Goal: Information Seeking & Learning: Learn about a topic

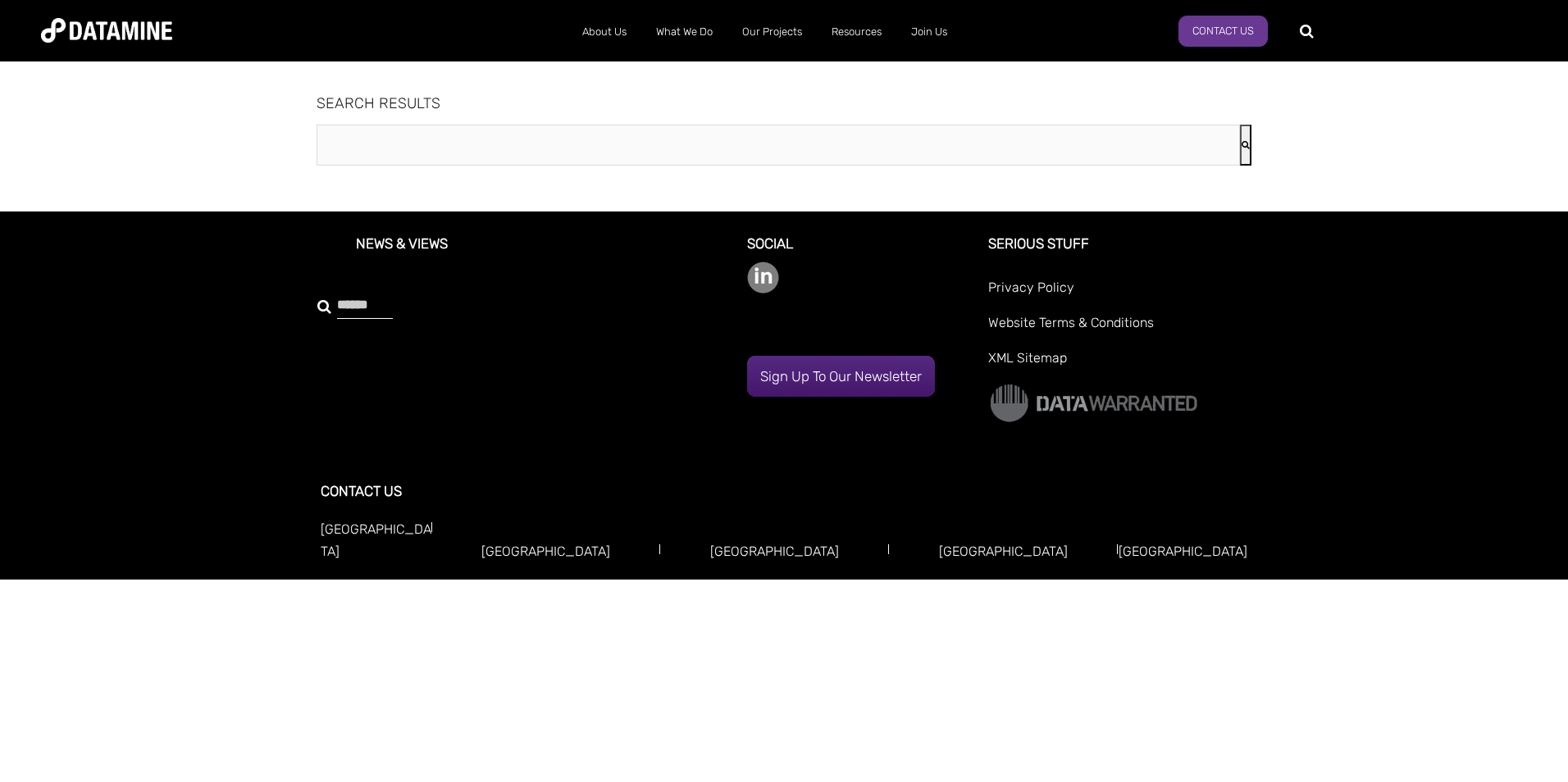
type input "***"
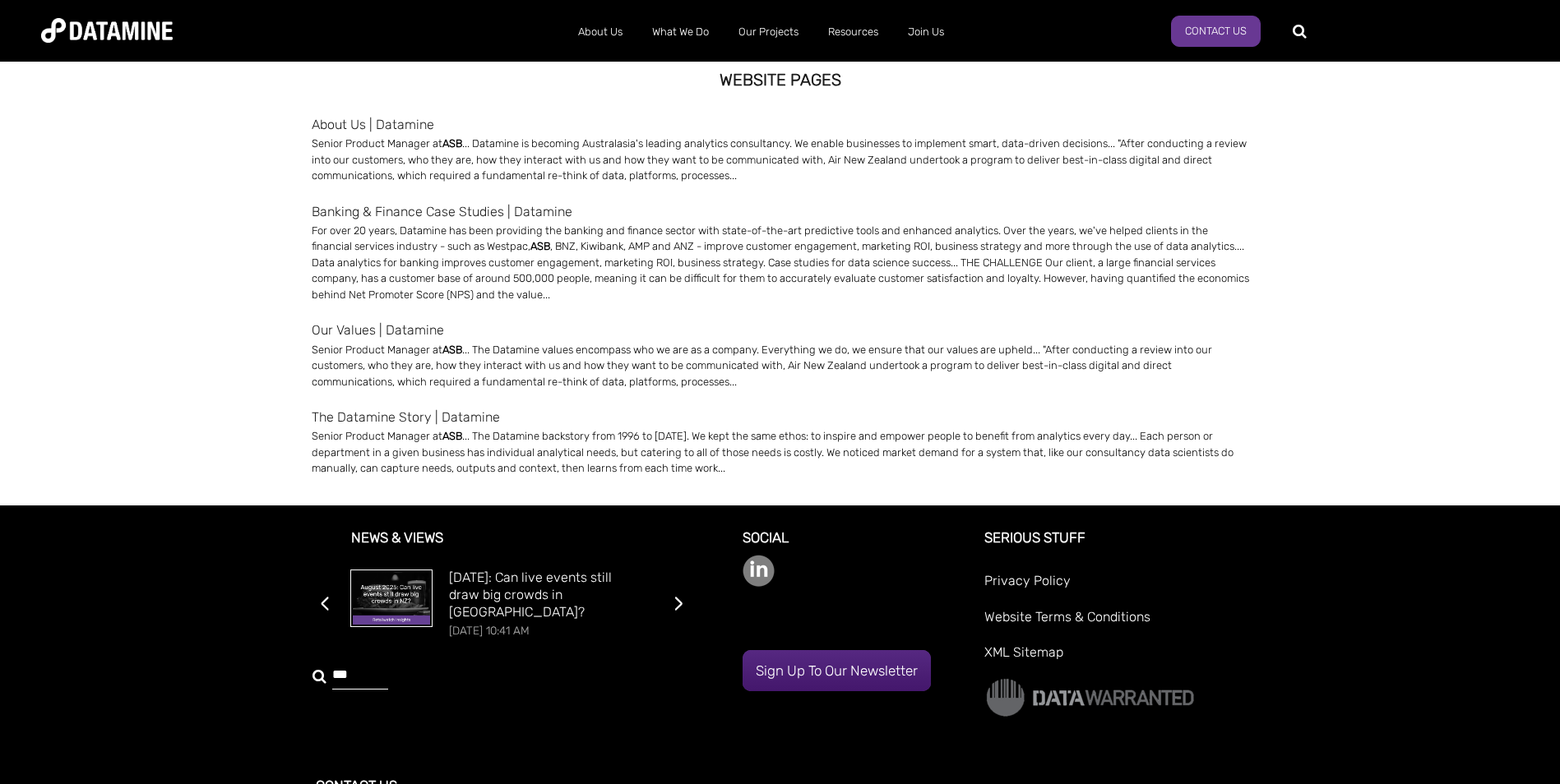
scroll to position [164, 0]
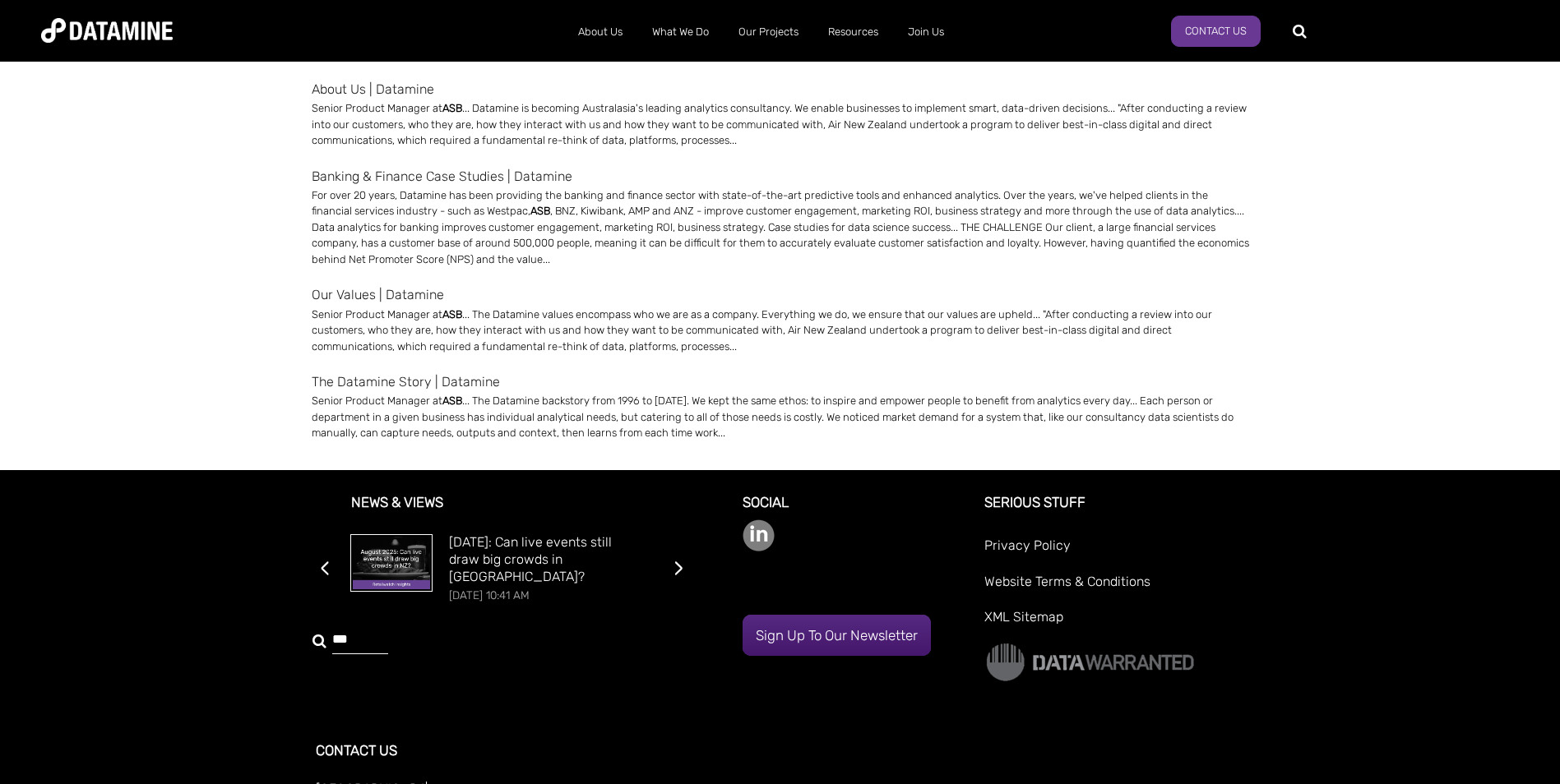
click at [394, 386] on link "The Datamine Story | Datamine" at bounding box center [780, 382] width 938 height 22
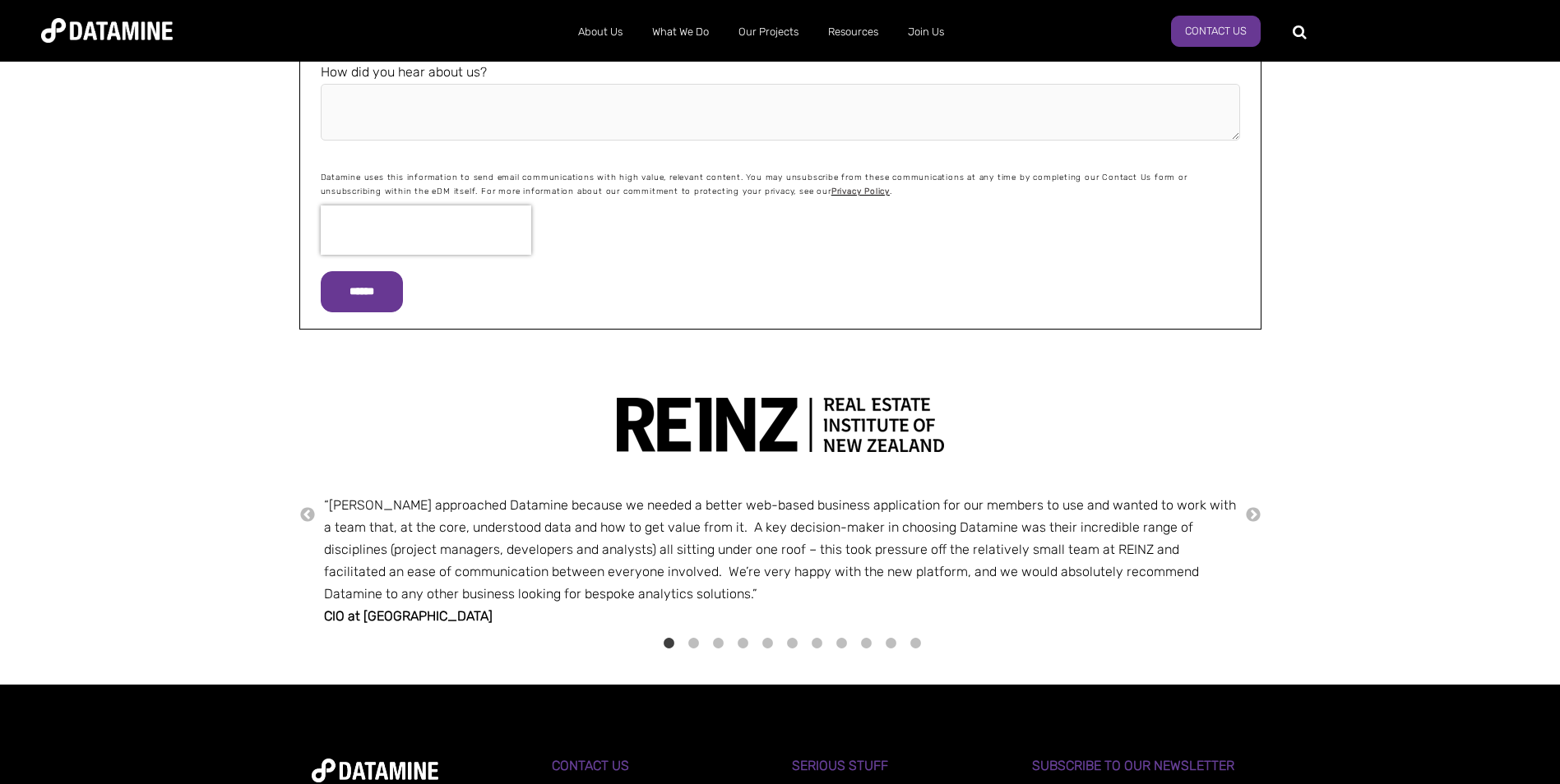
scroll to position [1809, 0]
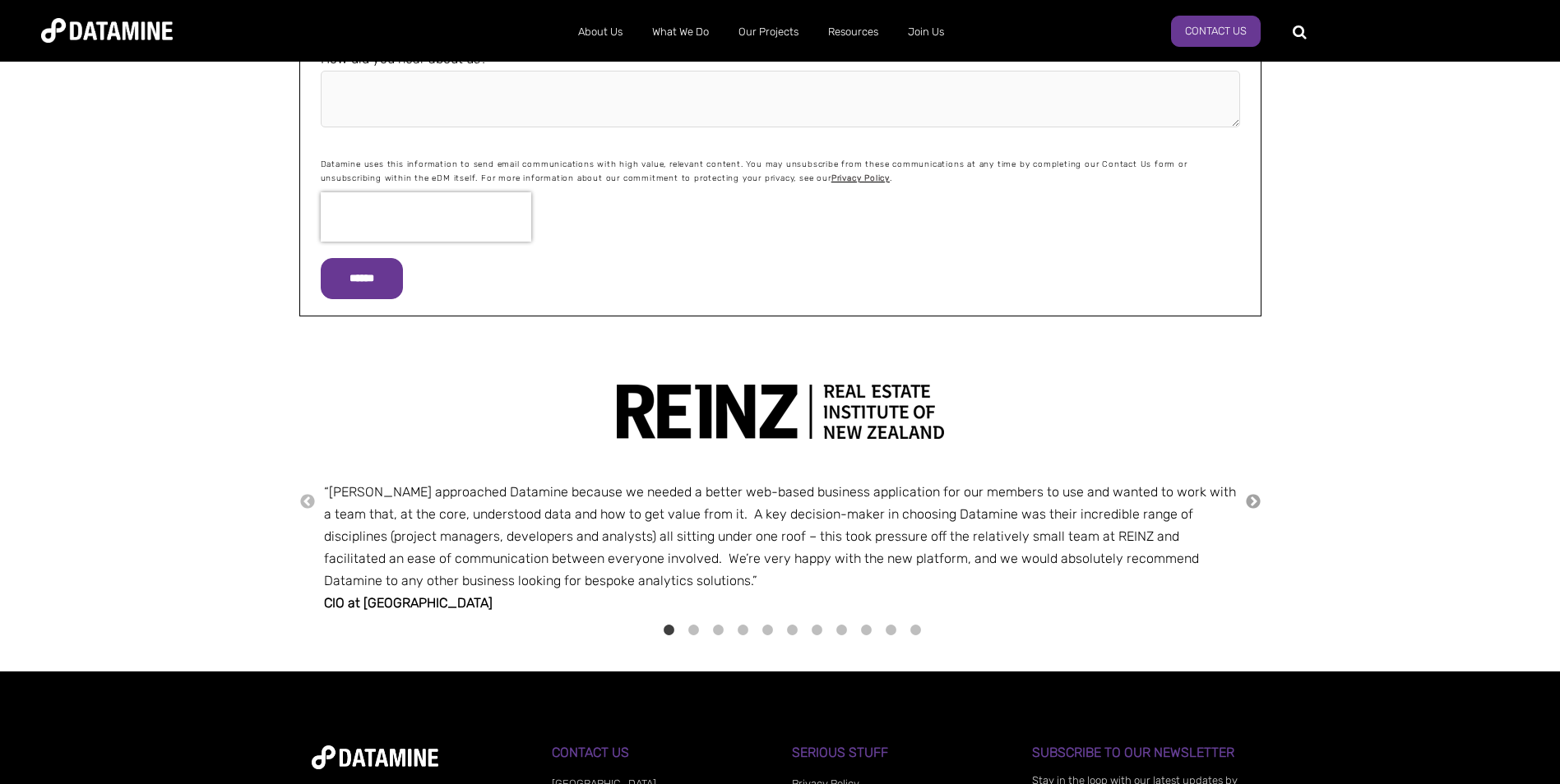
click at [1255, 500] on button "→" at bounding box center [1253, 502] width 16 height 18
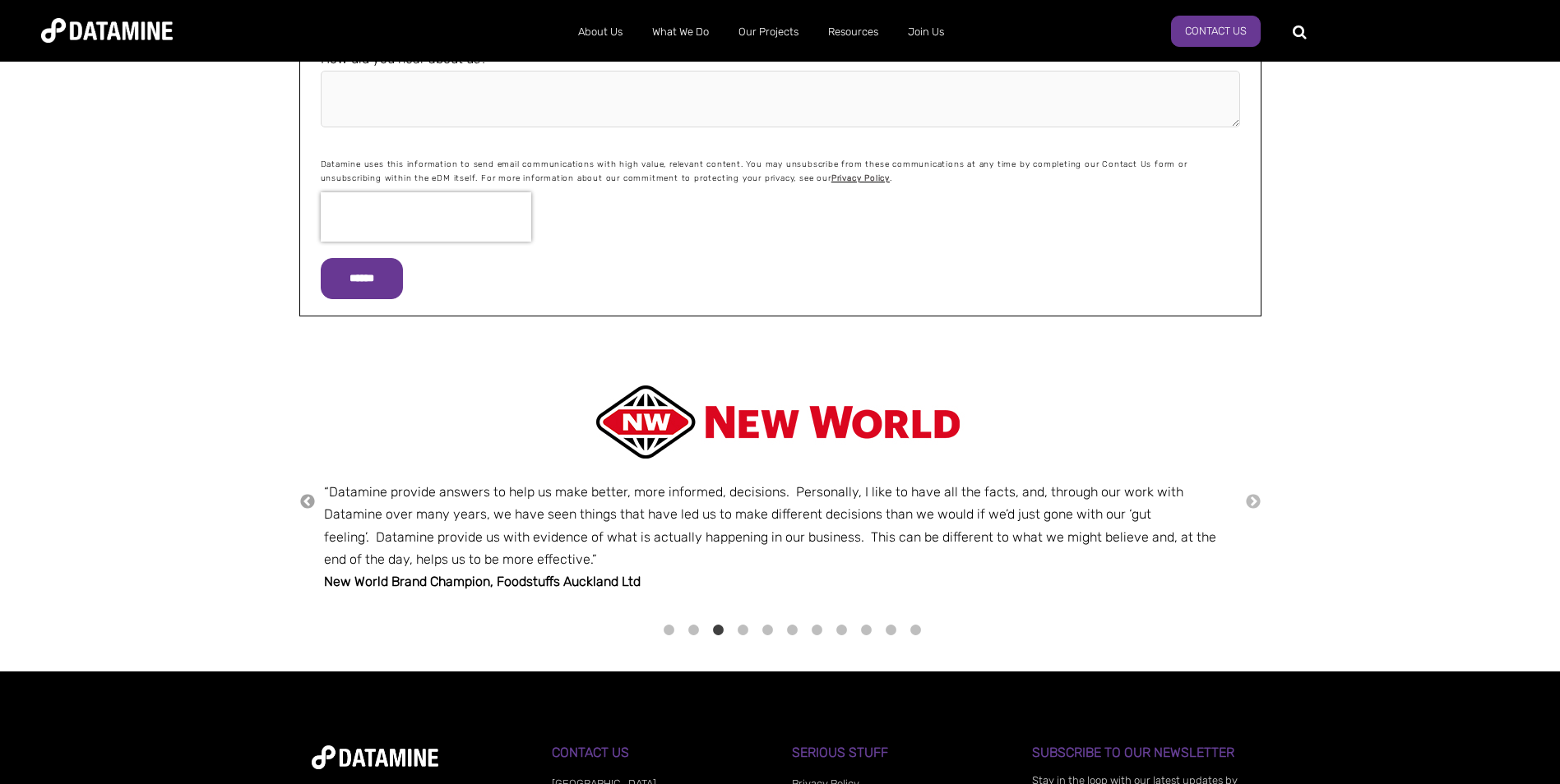
click at [312, 503] on button "←" at bounding box center [308, 502] width 16 height 18
click at [302, 497] on button "←" at bounding box center [308, 502] width 16 height 18
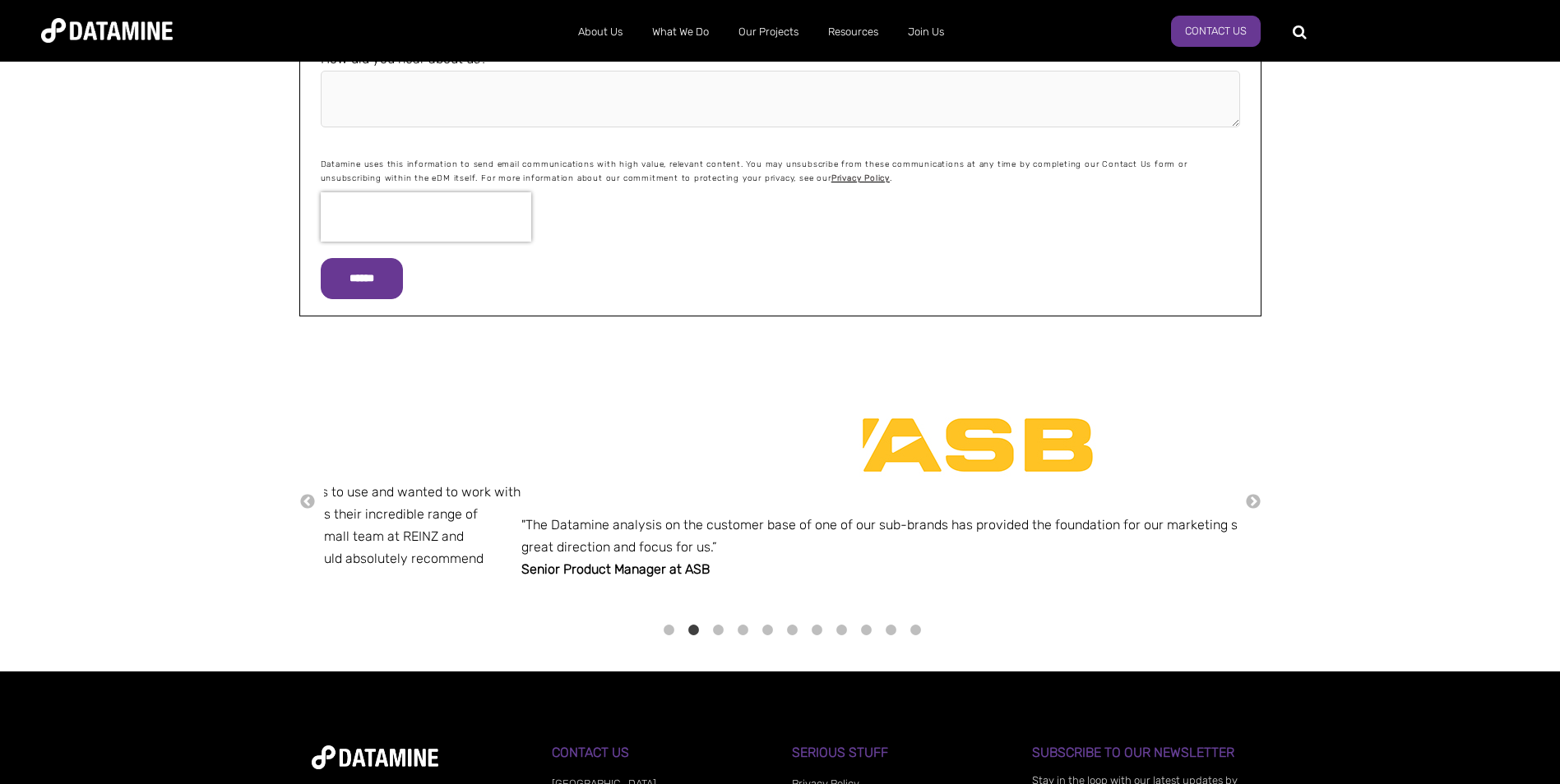
drag, startPoint x: 515, startPoint y: 573, endPoint x: 343, endPoint y: 570, distance: 172.0
click at [521, 570] on div "Senior Product Manager at ASB" at bounding box center [978, 568] width 913 height 22
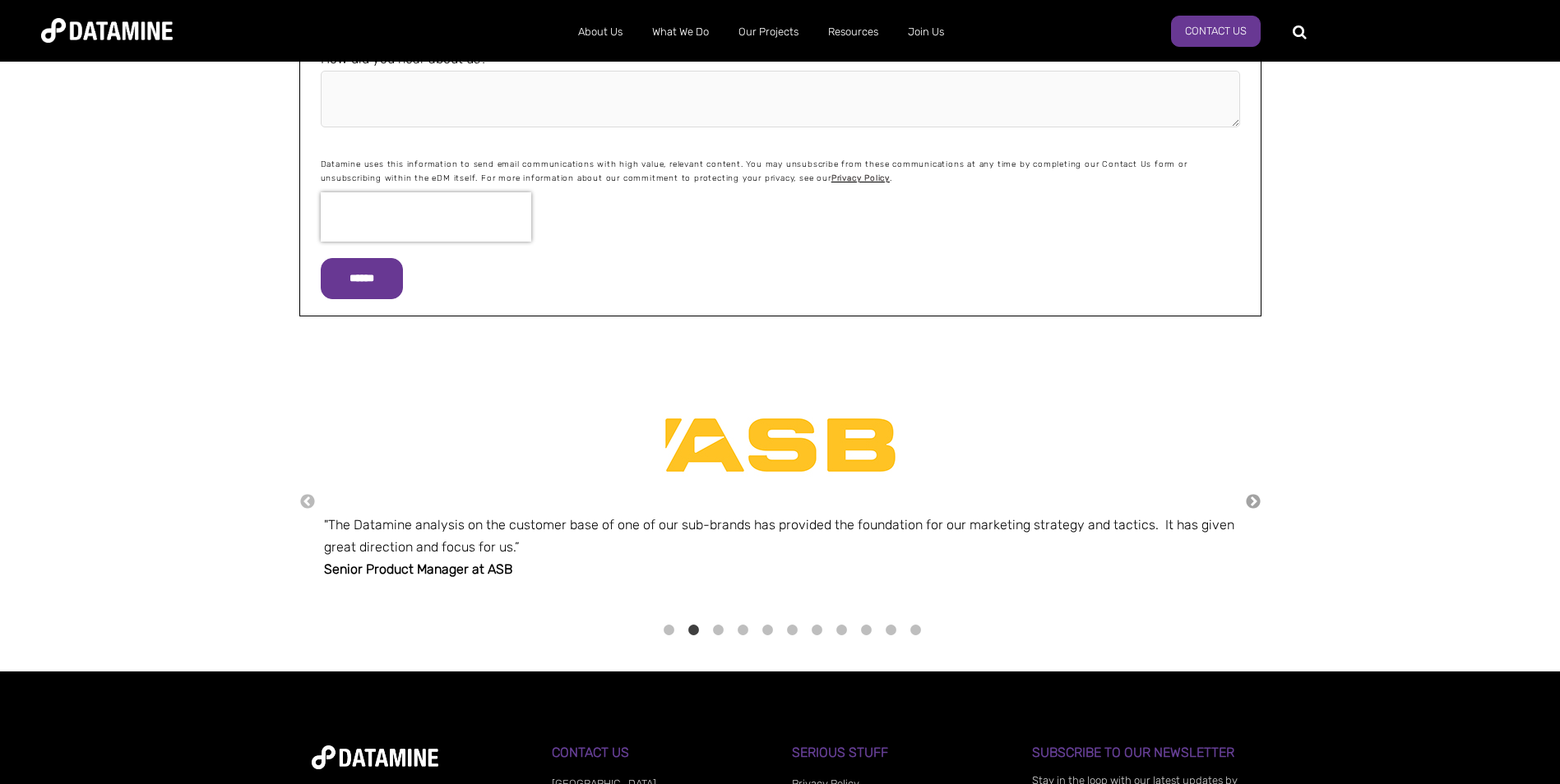
click at [1247, 498] on button "→" at bounding box center [1253, 502] width 16 height 18
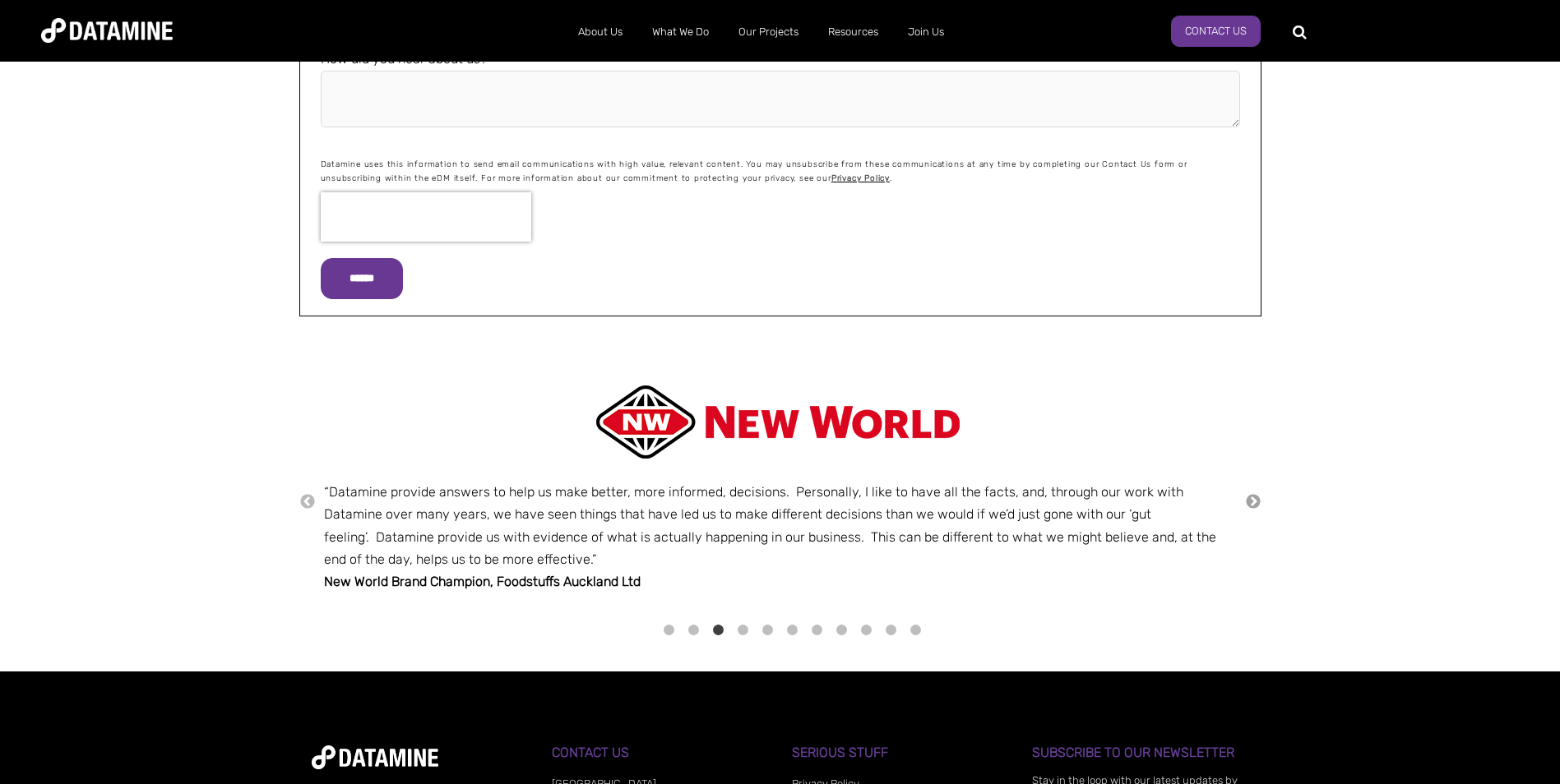
click at [1247, 498] on button "→" at bounding box center [1253, 502] width 16 height 18
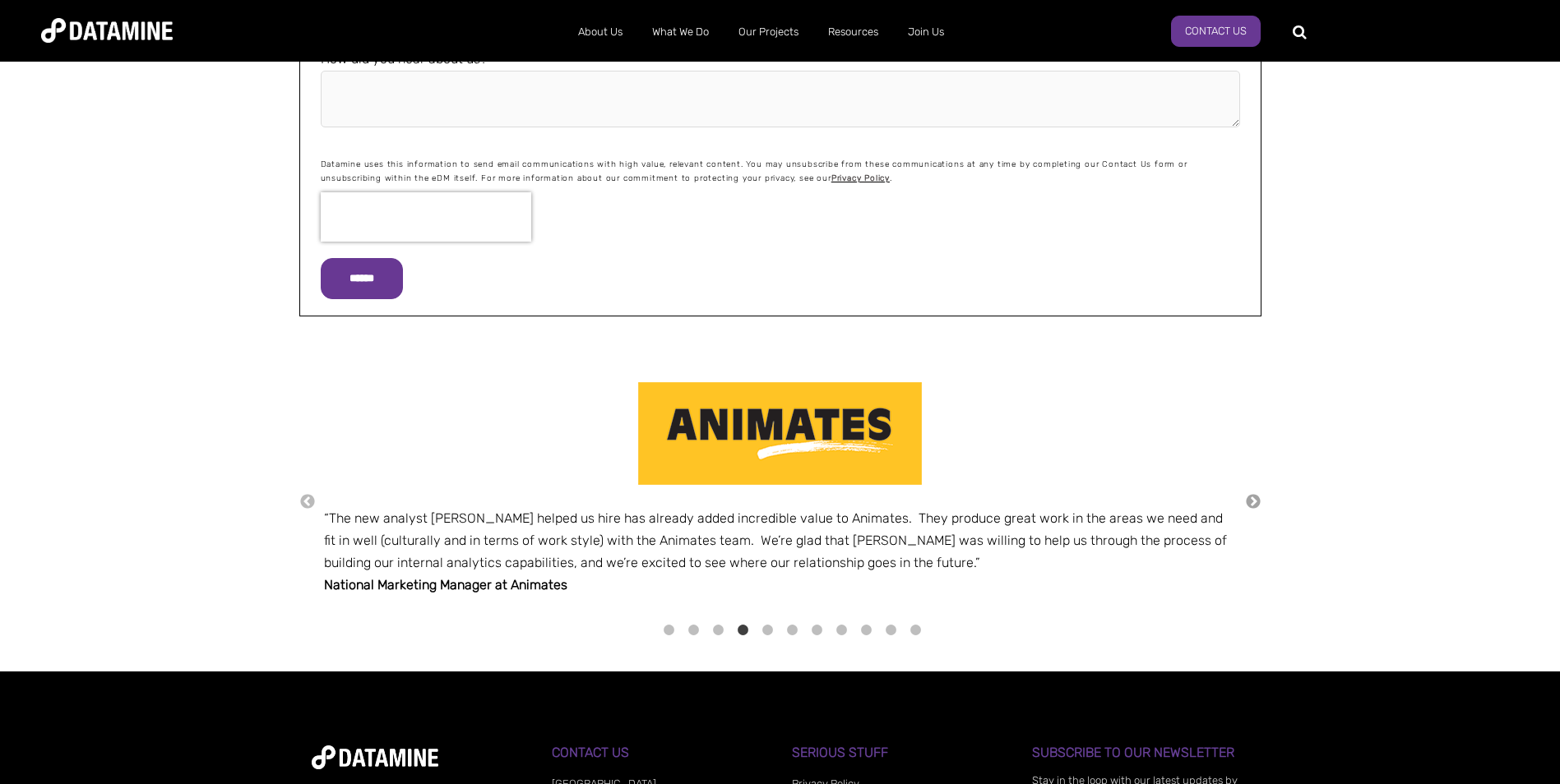
click at [1247, 498] on button "→" at bounding box center [1253, 502] width 16 height 18
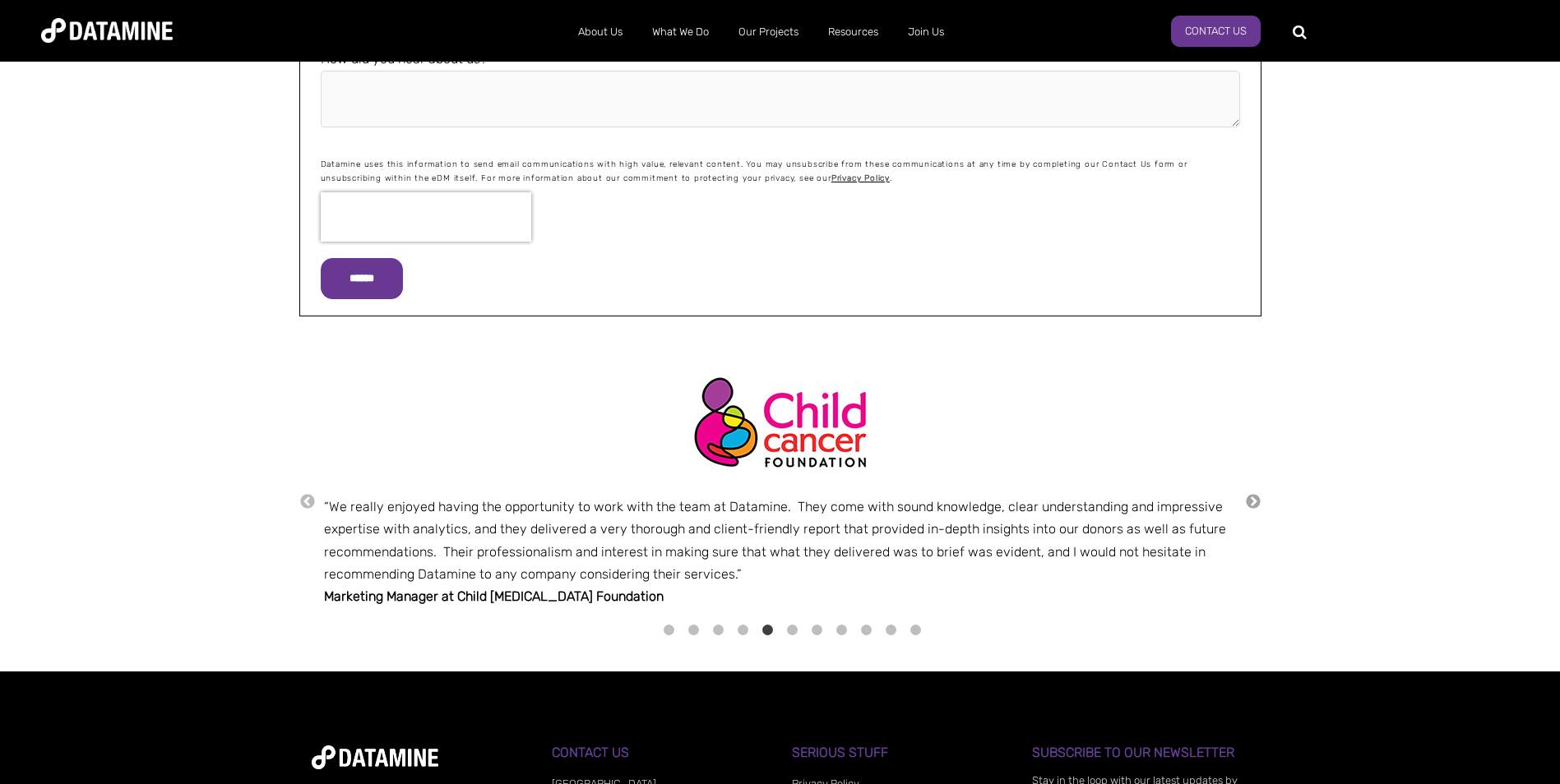
click at [1247, 498] on button "→" at bounding box center [1253, 502] width 16 height 18
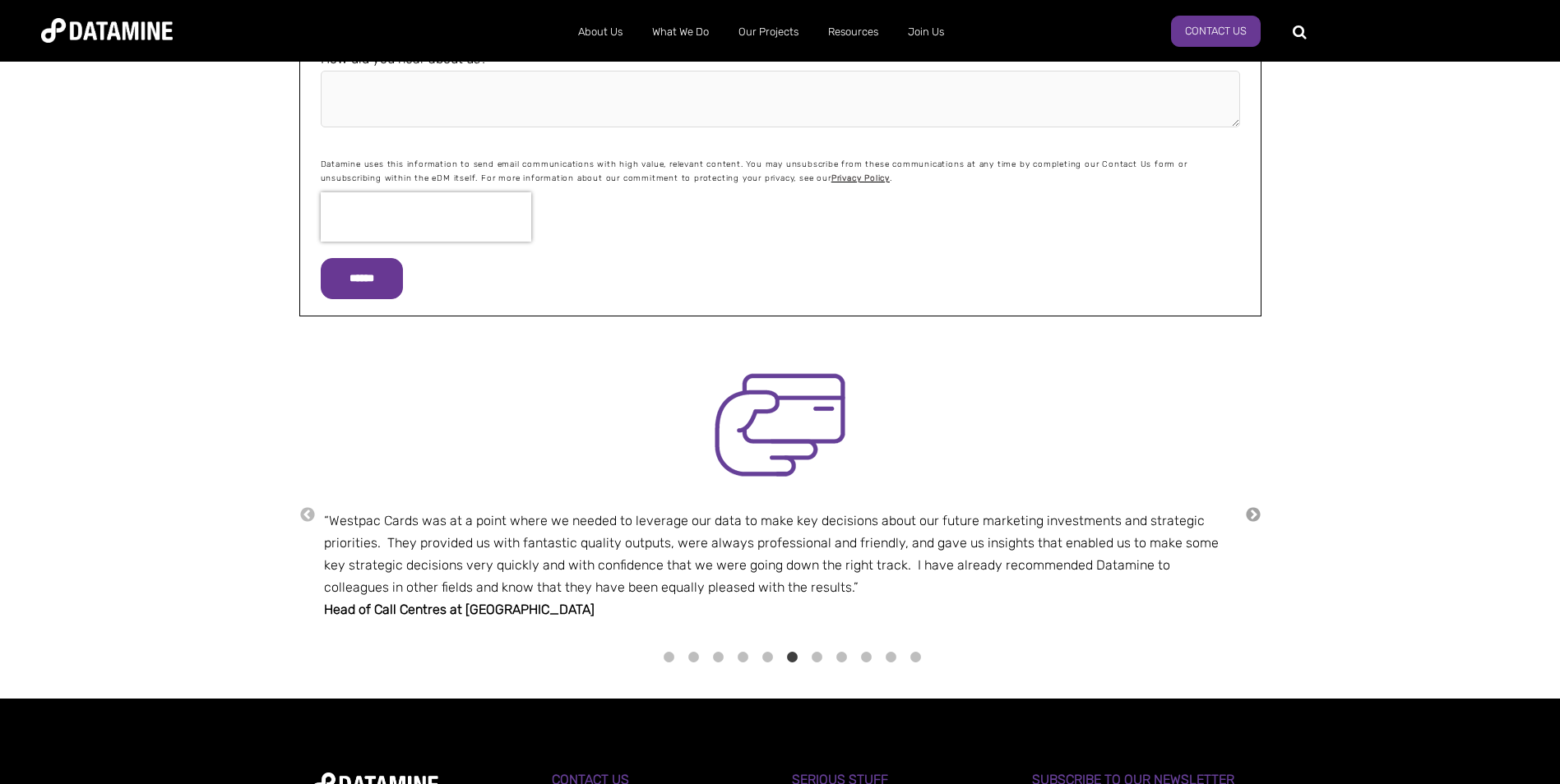
click at [1247, 498] on div "← “Datamine provides incredibly useful reports to our business on a regular bas…" at bounding box center [780, 514] width 962 height 302
click at [1251, 513] on button "→" at bounding box center [1253, 515] width 16 height 18
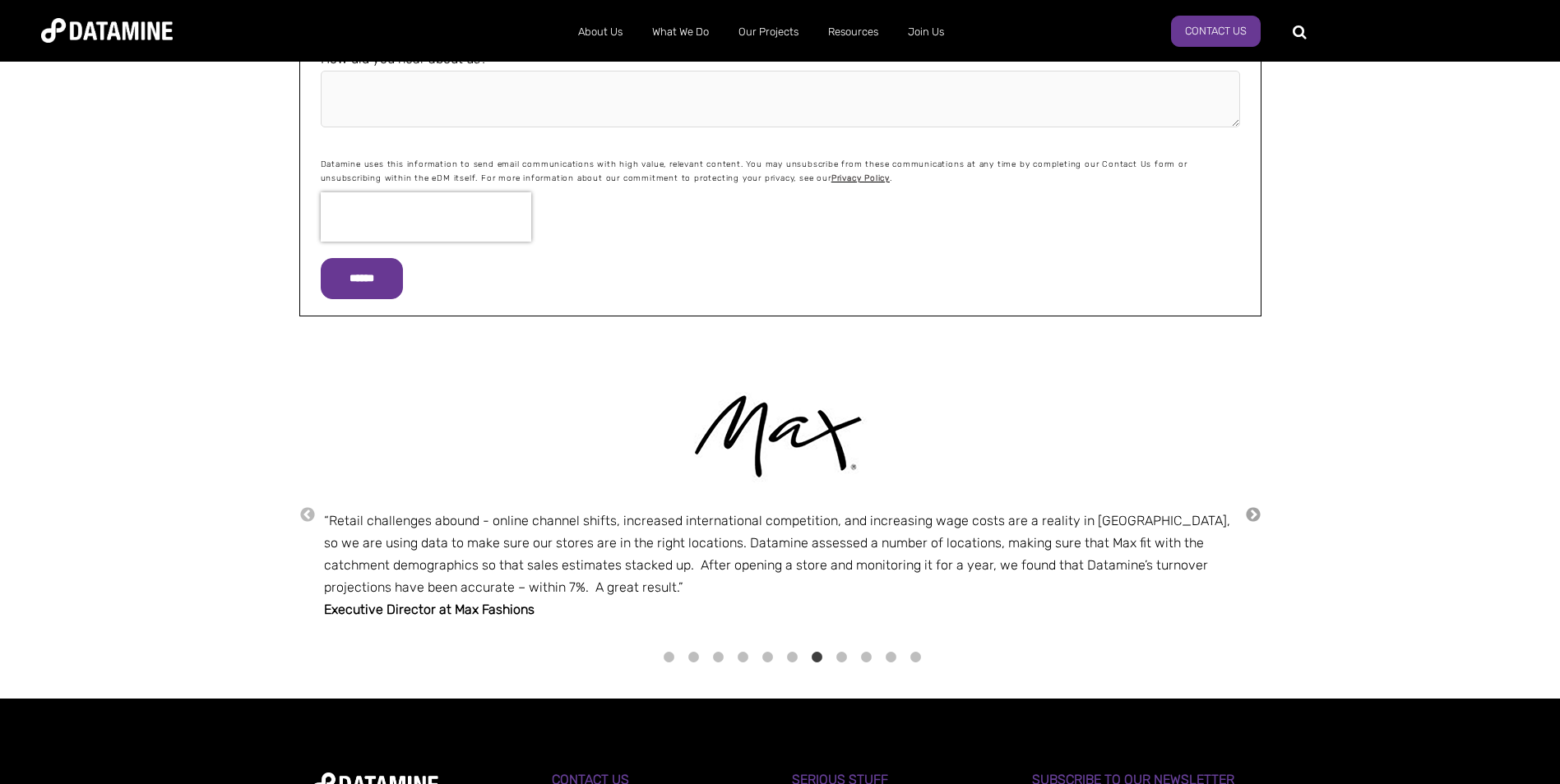
click at [1251, 513] on button "→" at bounding box center [1253, 515] width 16 height 18
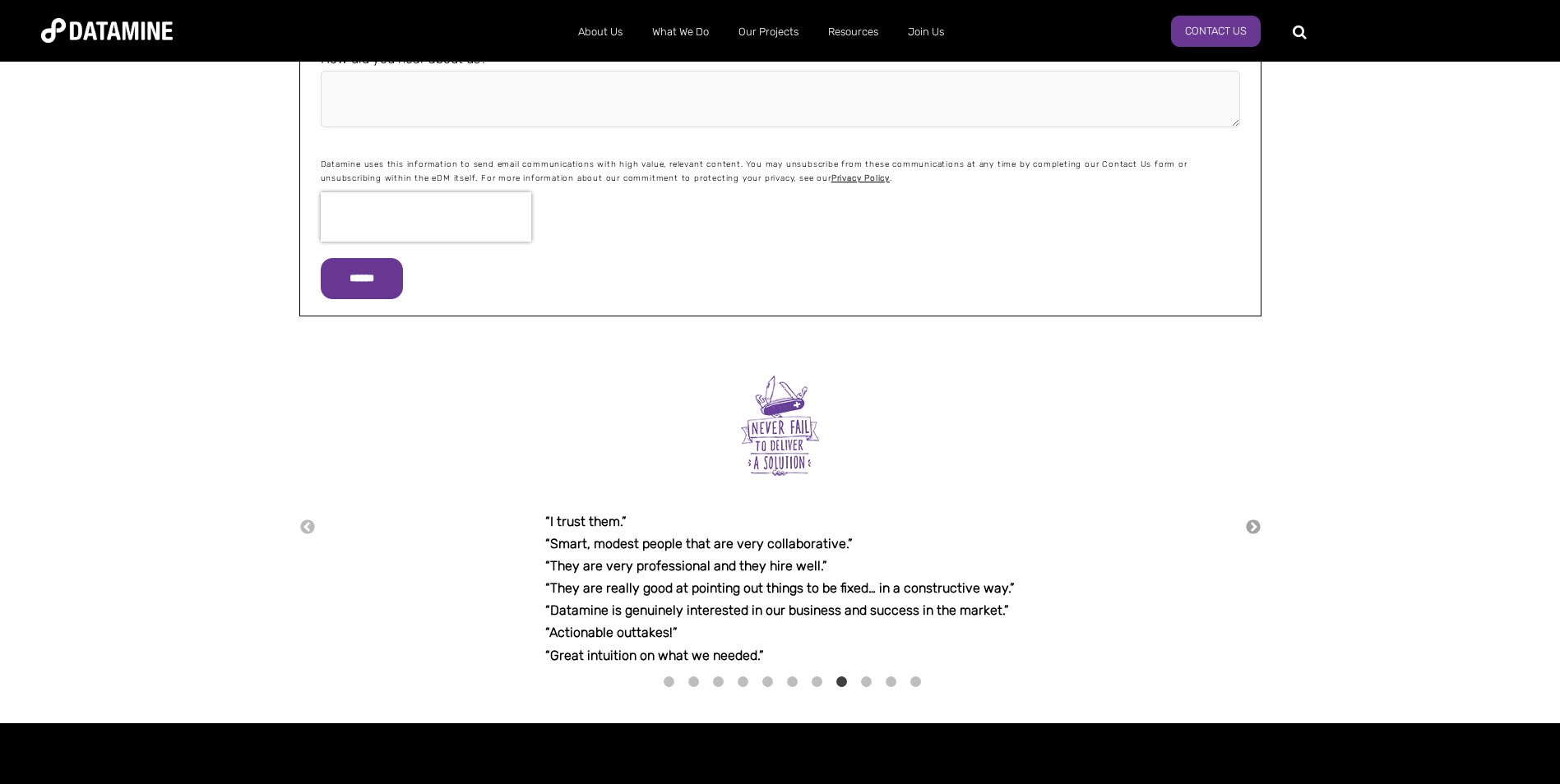
click at [1251, 513] on div "← “Datamine provides incredibly useful reports to our business on a regular bas…" at bounding box center [780, 527] width 962 height 327
click at [1250, 521] on button "→" at bounding box center [1253, 528] width 16 height 18
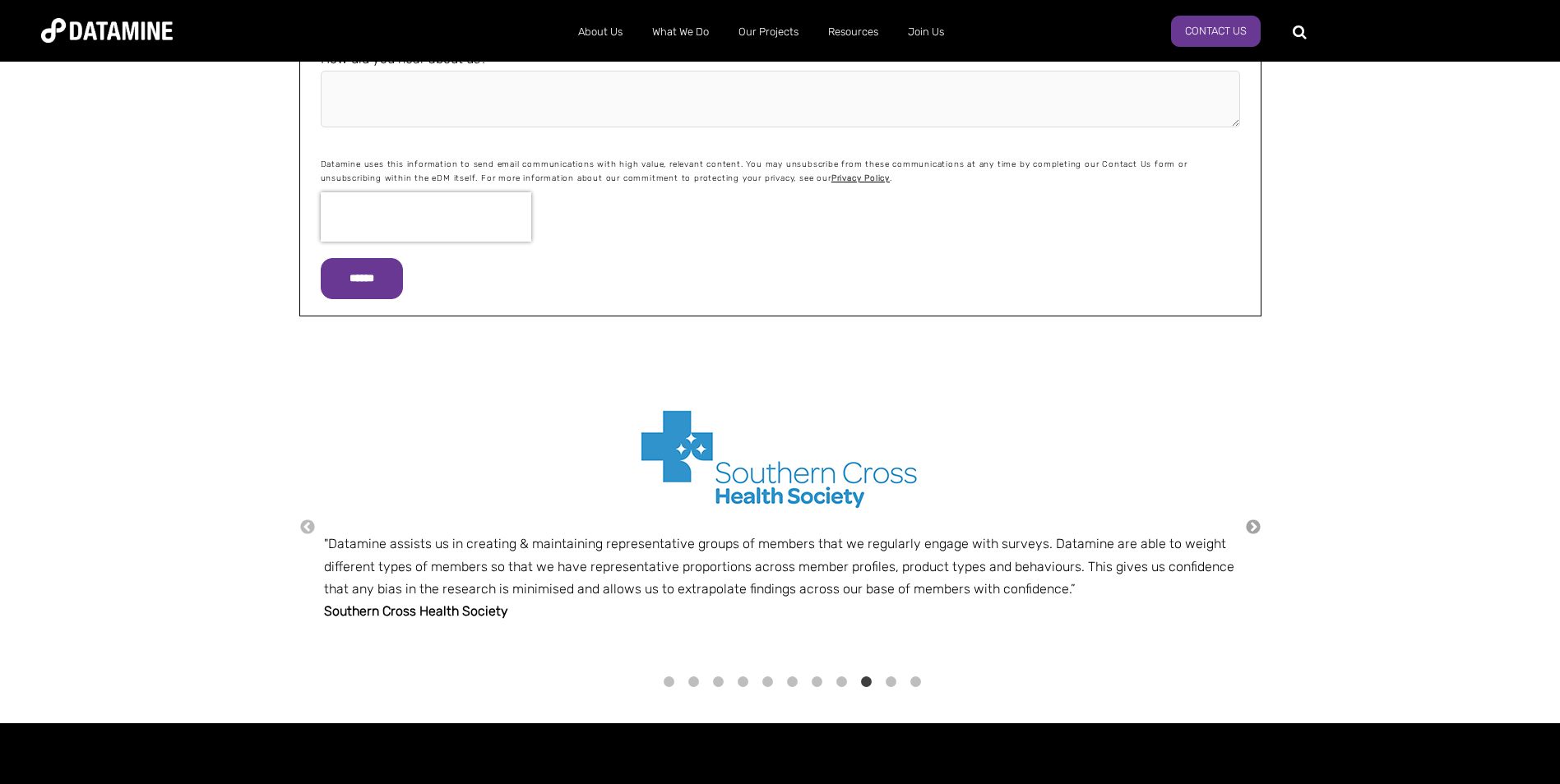
click at [1256, 534] on button "→" at bounding box center [1253, 528] width 16 height 18
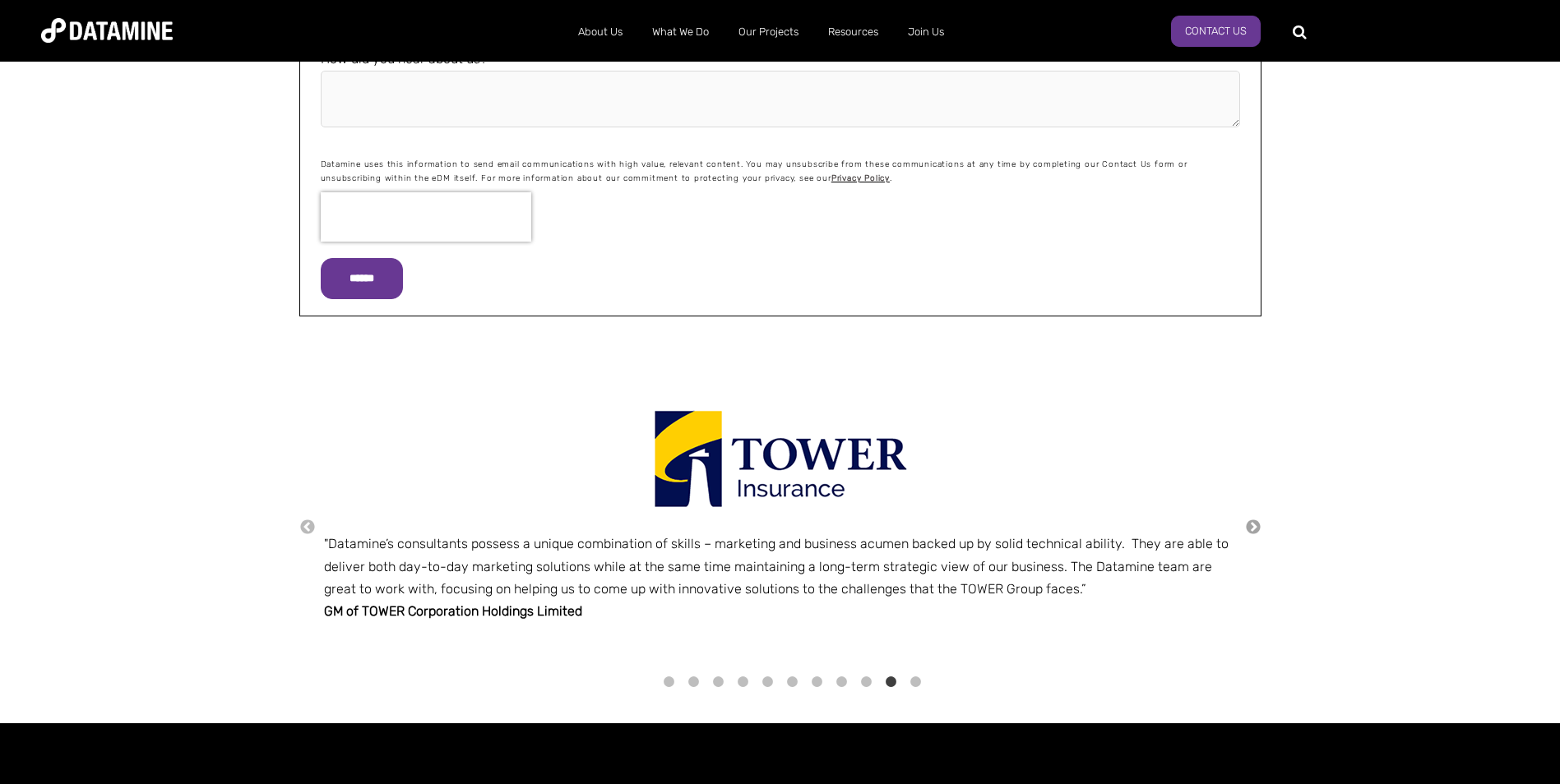
click at [1256, 534] on button "→" at bounding box center [1253, 528] width 16 height 18
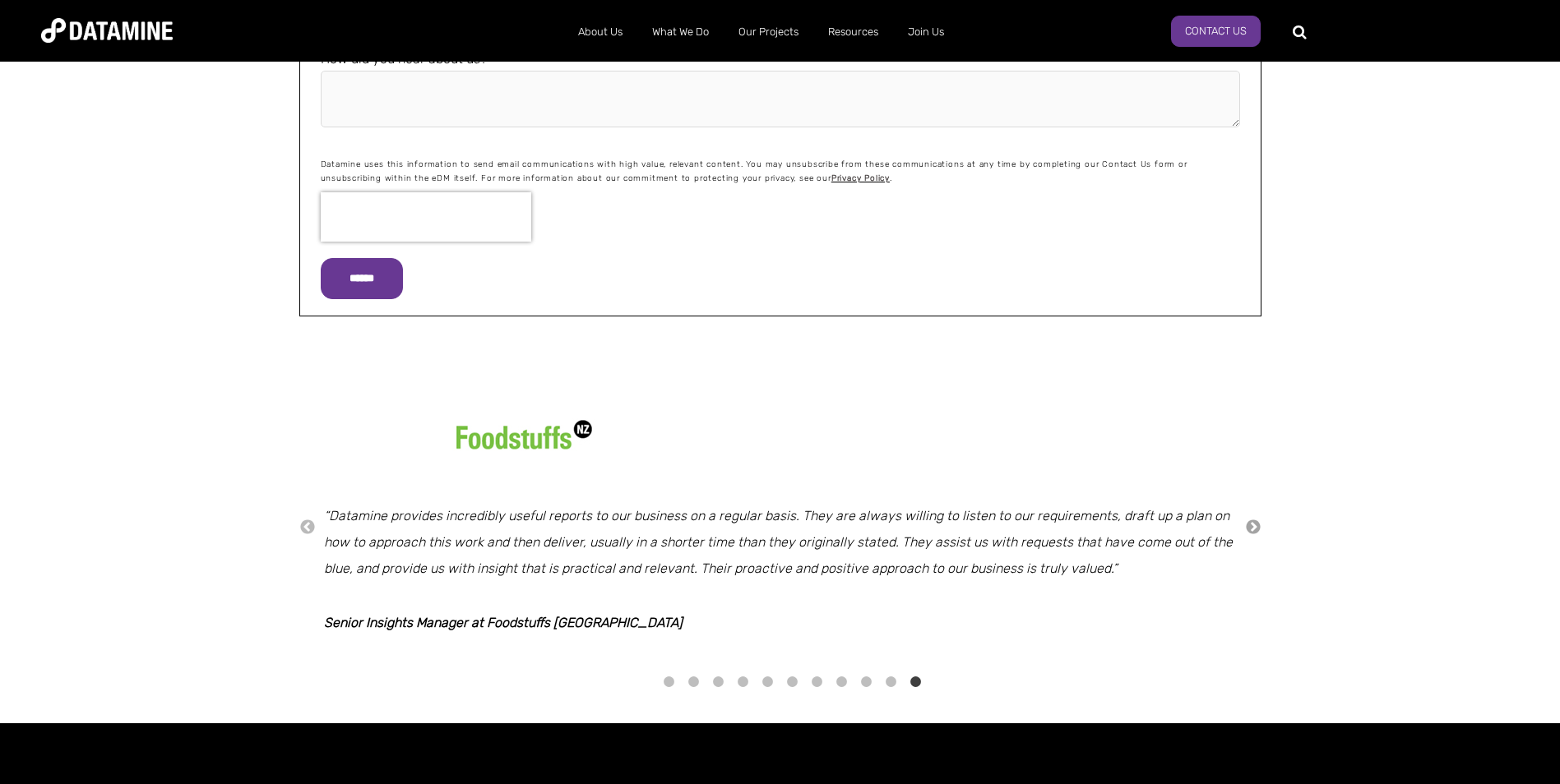
click at [1256, 534] on button "→" at bounding box center [1253, 528] width 16 height 18
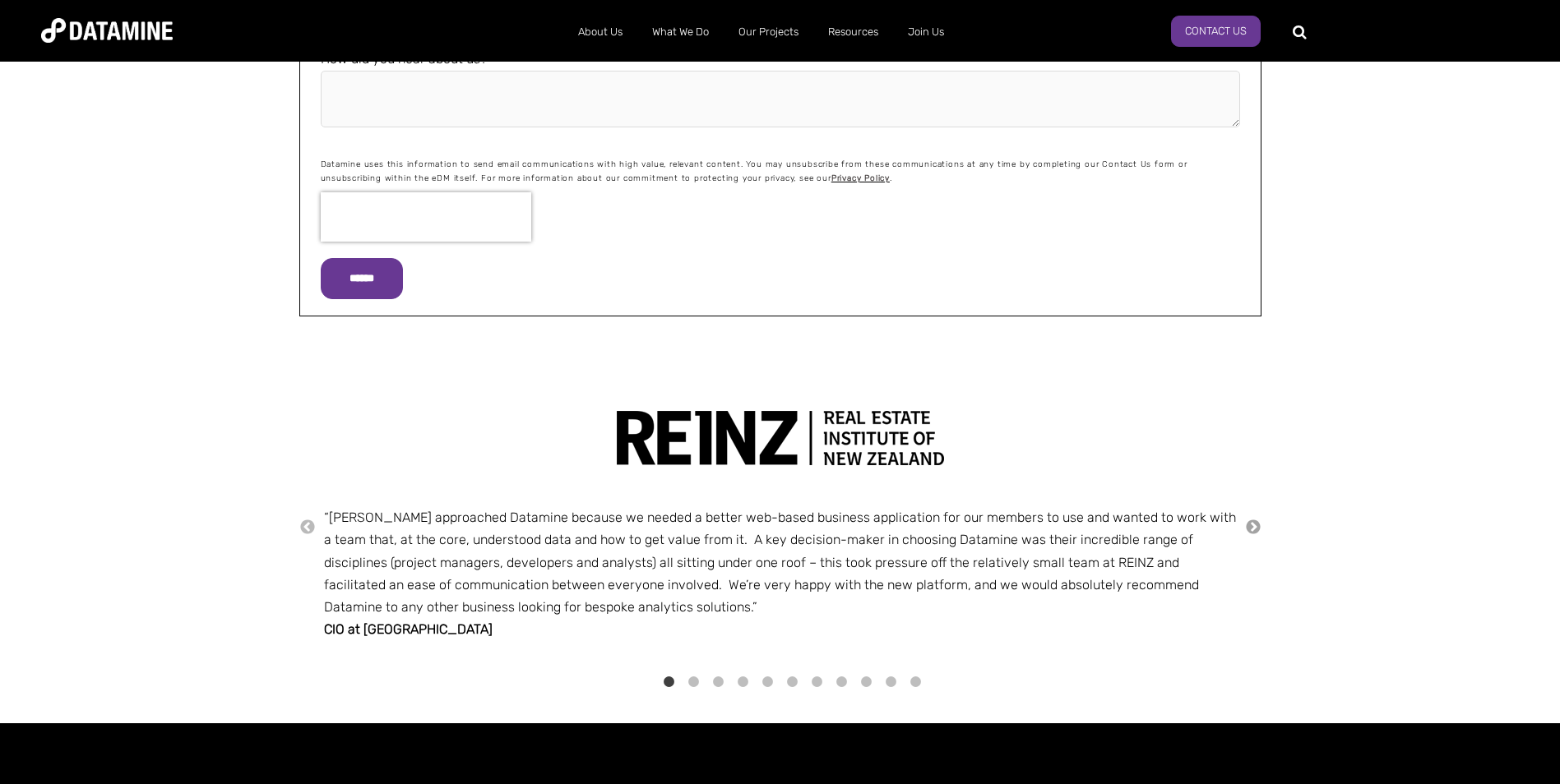
click at [1256, 534] on button "→" at bounding box center [1253, 528] width 16 height 18
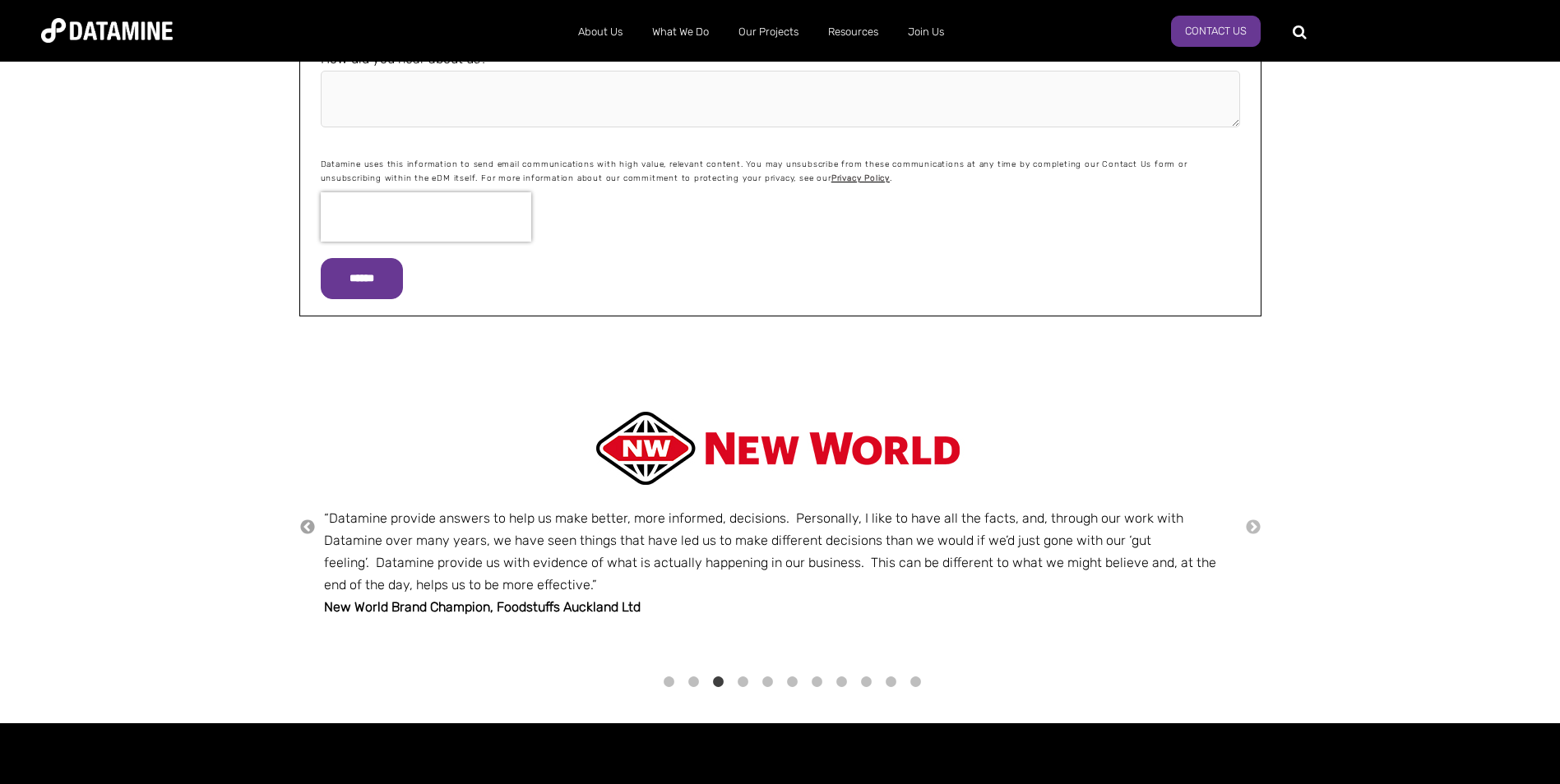
click at [307, 529] on button "←" at bounding box center [308, 528] width 16 height 18
